Goal: Information Seeking & Learning: Find specific fact

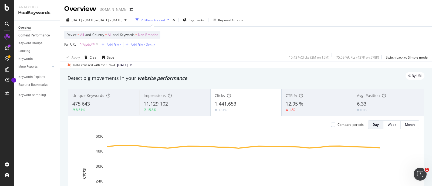
click at [73, 46] on span "Full URL" at bounding box center [70, 44] width 12 height 5
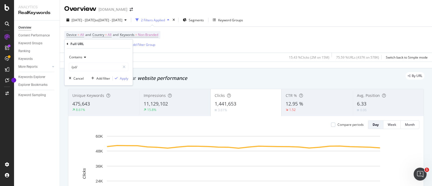
click at [79, 59] on span "Contains" at bounding box center [75, 57] width 13 height 5
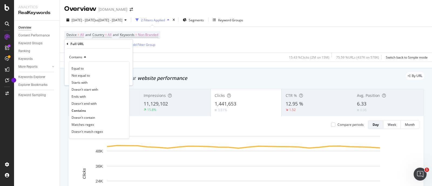
click at [92, 59] on div "Contains" at bounding box center [98, 57] width 59 height 9
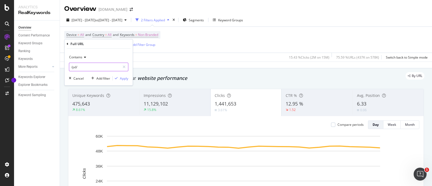
click at [80, 67] on input "/pd/" at bounding box center [94, 67] width 51 height 9
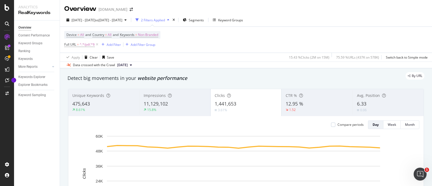
click at [276, 34] on div "Device = All and Country = All and Keywords = Non-Branded Full URL = ^.*/pd/.*$…" at bounding box center [245, 40] width 363 height 26
click at [83, 44] on span "^.*/pd/.*$" at bounding box center [87, 45] width 15 height 8
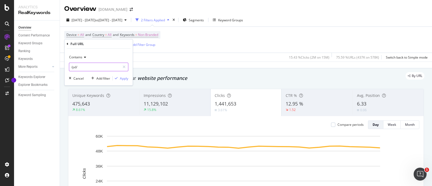
click at [87, 68] on input "/pd/" at bounding box center [94, 67] width 51 height 9
paste input "[URL][DOMAIN_NAME]"
type input "[URL][DOMAIN_NAME]"
click at [128, 78] on div "Apply" at bounding box center [124, 78] width 8 height 5
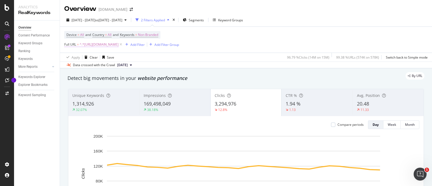
click at [103, 43] on span "^.*[URL][DOMAIN_NAME]" at bounding box center [99, 45] width 39 height 8
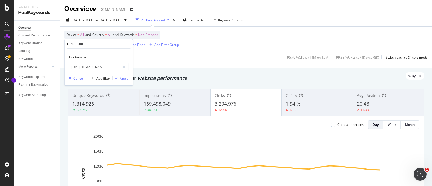
click at [73, 80] on div "Cancel" at bounding box center [75, 78] width 17 height 5
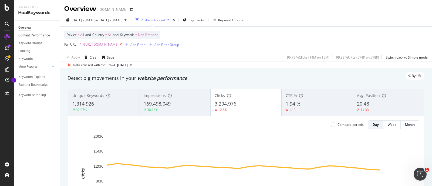
click at [123, 46] on icon at bounding box center [120, 44] width 5 height 5
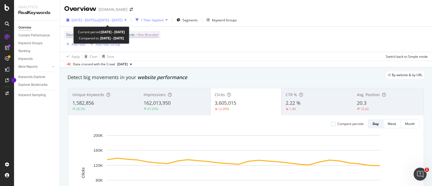
click at [85, 20] on span "[DATE] - [DATE]" at bounding box center [84, 20] width 24 height 5
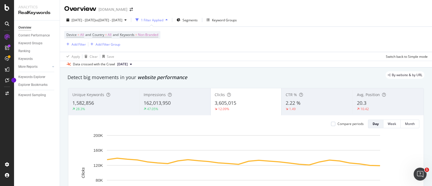
click at [280, 50] on div "Device = All and Country = All and Keywords = Non-Branded Add Filter Add Filter…" at bounding box center [245, 39] width 363 height 25
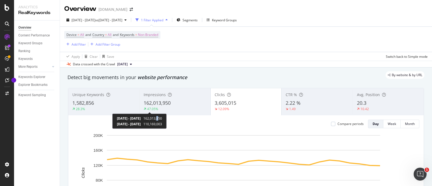
click at [162, 119] on span "162,013,950" at bounding box center [152, 118] width 19 height 5
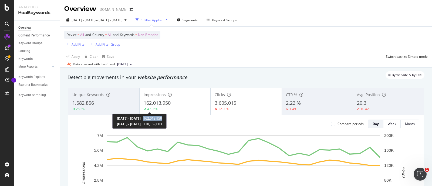
copy span "162,013,950"
drag, startPoint x: 163, startPoint y: 117, endPoint x: 184, endPoint y: 118, distance: 21.1
click at [167, 118] on div "[DATE] - [DATE] 162,013,950 [DATE] - [DATE] 110,169,003" at bounding box center [139, 121] width 54 height 15
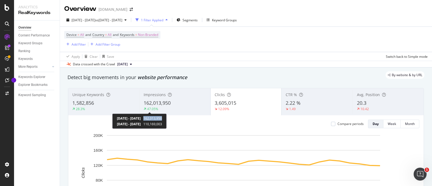
copy span "162,013,950"
drag, startPoint x: 164, startPoint y: 117, endPoint x: 184, endPoint y: 119, distance: 20.1
click at [167, 119] on div "[DATE] - [DATE] 162,013,950 [DATE] - [DATE] 110,169,003" at bounding box center [139, 121] width 54 height 15
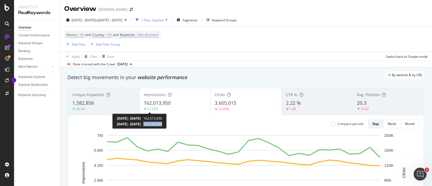
copy span "110,169,003"
drag, startPoint x: 163, startPoint y: 123, endPoint x: 185, endPoint y: 123, distance: 21.6
click at [167, 123] on div "[DATE] - [DATE] 162,013,950 [DATE] - [DATE] 110,169,003" at bounding box center [139, 121] width 54 height 15
